Goal: Navigation & Orientation: Find specific page/section

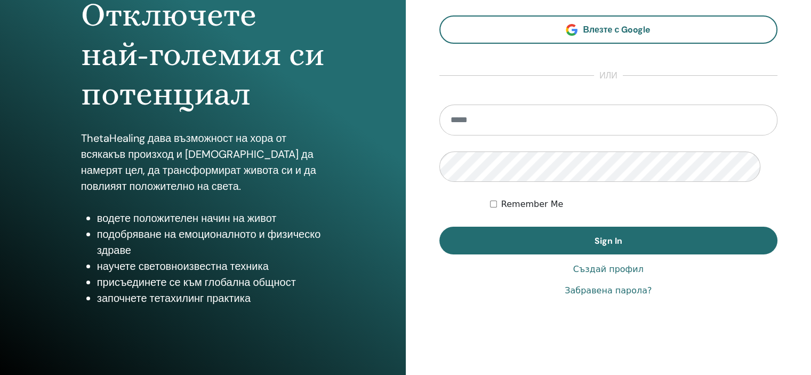
scroll to position [105, 0]
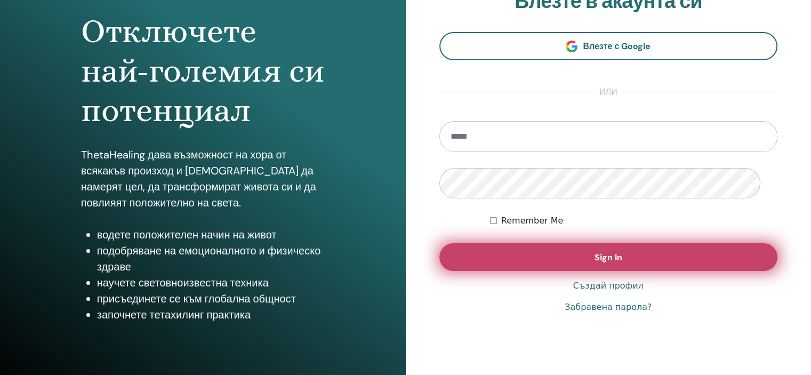
type input "**********"
click at [611, 263] on span "Sign In" at bounding box center [609, 257] width 28 height 11
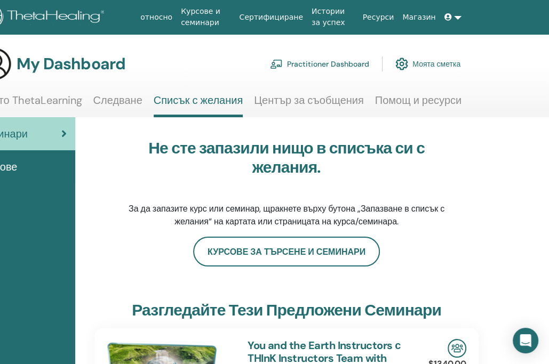
scroll to position [0, 84]
click at [466, 25] on link at bounding box center [453, 17] width 26 height 20
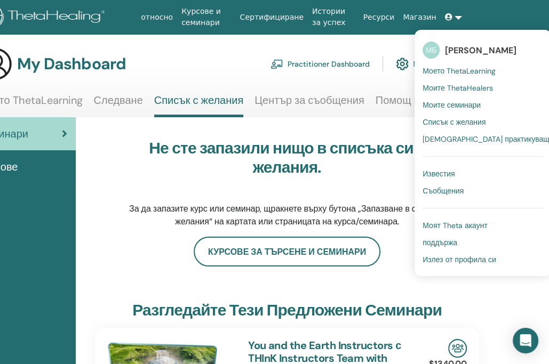
click at [446, 230] on span "Моят Theta акаунт" at bounding box center [454, 226] width 65 height 10
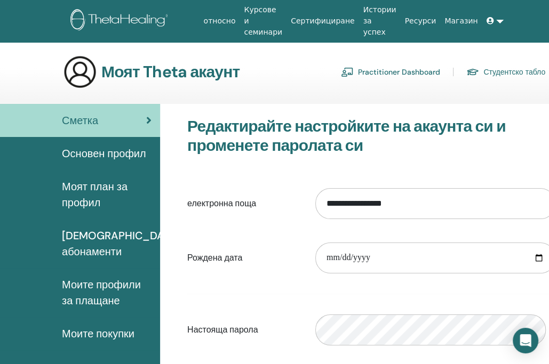
click at [508, 27] on link at bounding box center [495, 21] width 26 height 20
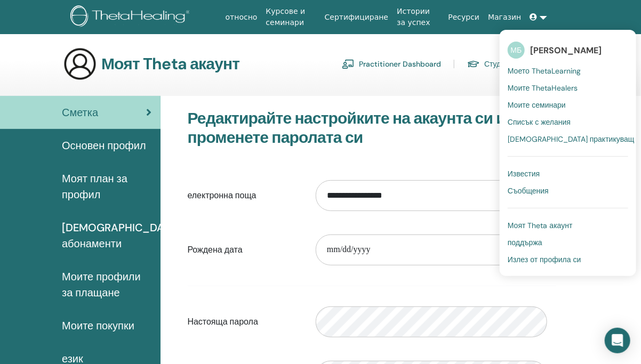
click at [536, 179] on span "Известия" at bounding box center [524, 174] width 32 height 10
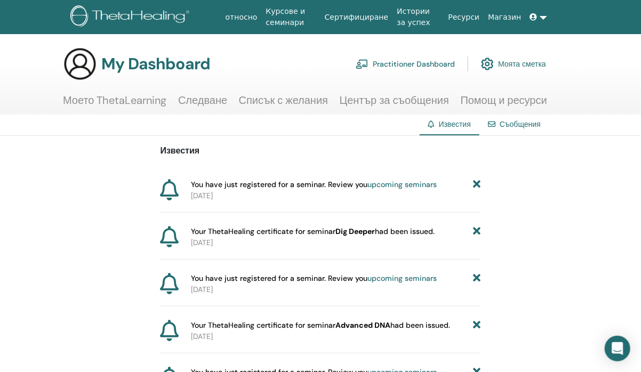
click at [500, 129] on link "Съобщения" at bounding box center [520, 124] width 41 height 10
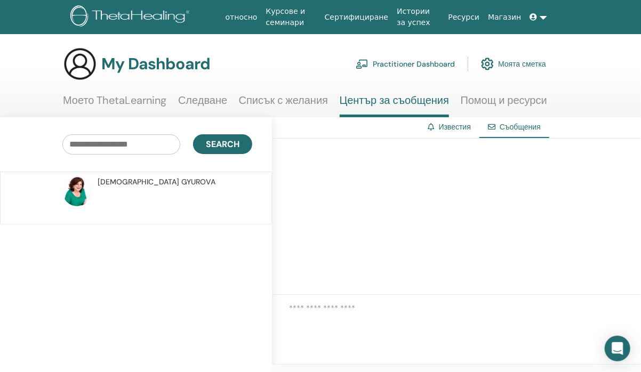
click at [551, 27] on link at bounding box center [539, 17] width 26 height 20
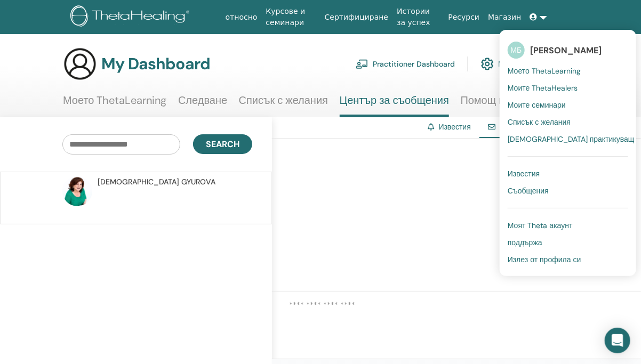
click at [559, 110] on span "Моите семинари" at bounding box center [537, 105] width 58 height 10
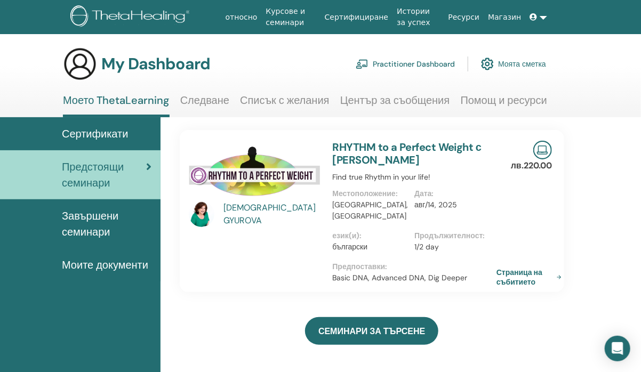
click at [73, 273] on span "Моите документи" at bounding box center [105, 265] width 86 height 16
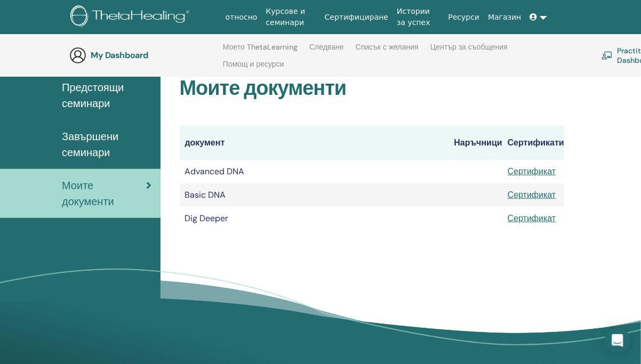
scroll to position [95, 0]
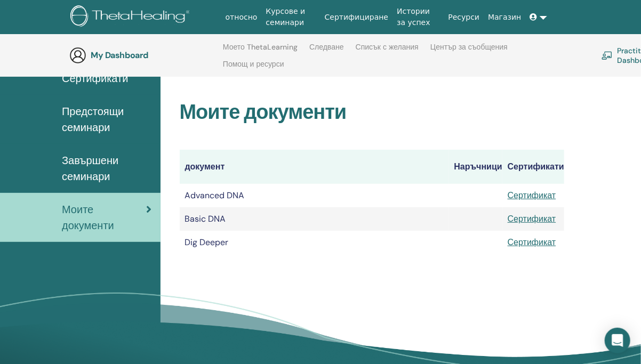
click at [551, 26] on link at bounding box center [539, 17] width 26 height 20
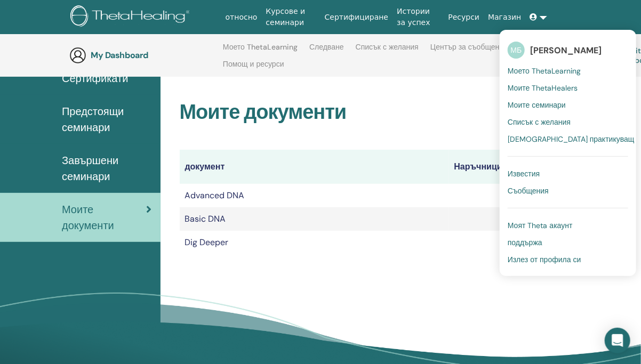
click at [548, 265] on span "Излез от профила си" at bounding box center [545, 260] width 74 height 10
